Goal: Transaction & Acquisition: Subscribe to service/newsletter

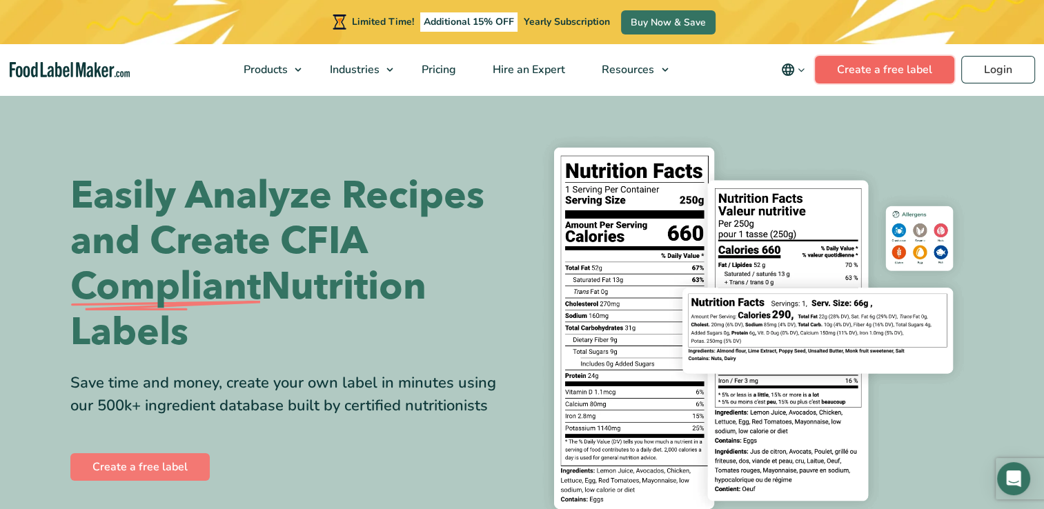
click at [892, 75] on link "Create a free label" at bounding box center [884, 70] width 139 height 28
